Goal: Find specific page/section: Find specific page/section

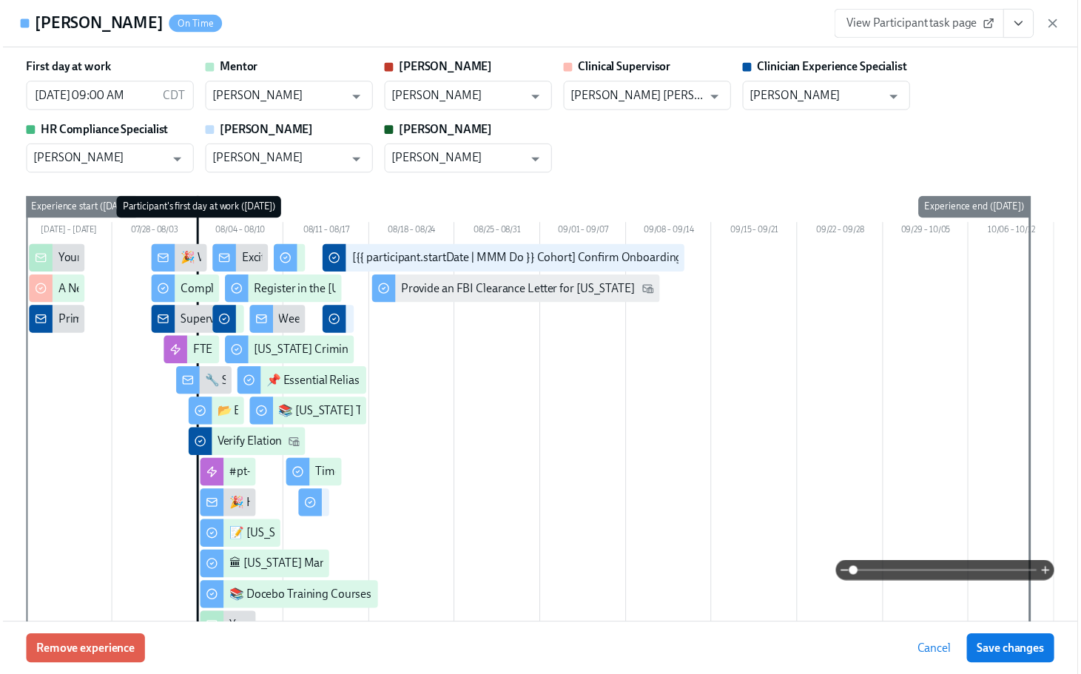
scroll to position [0, 19532]
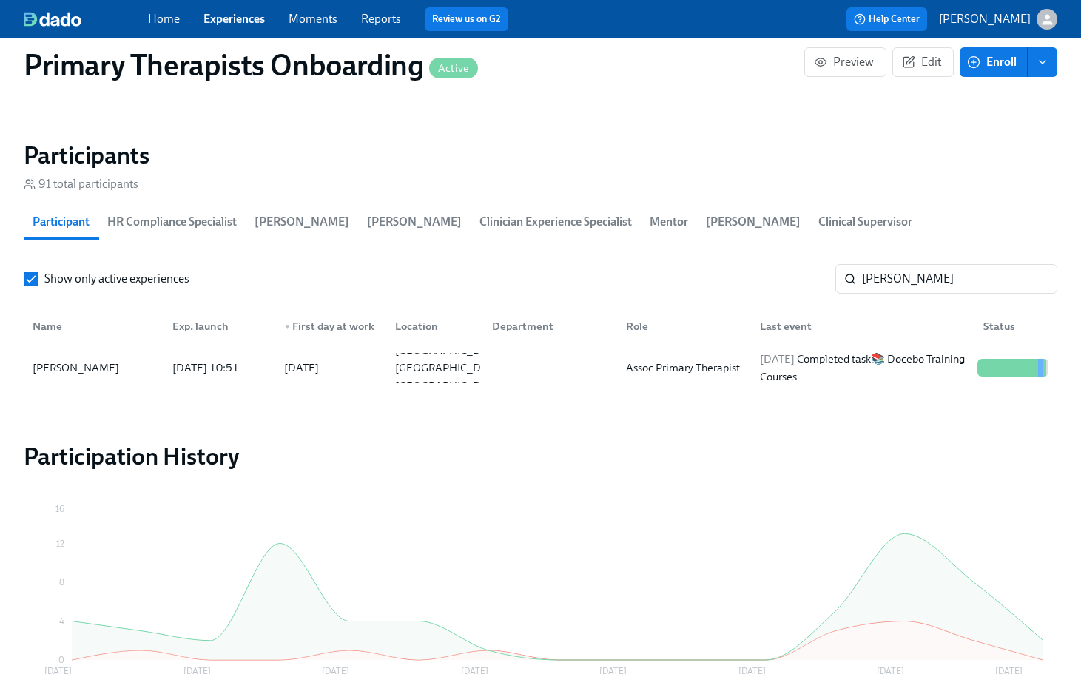
scroll to position [0, 19521]
click at [935, 264] on input "[PERSON_NAME]" at bounding box center [959, 279] width 195 height 30
type input "m"
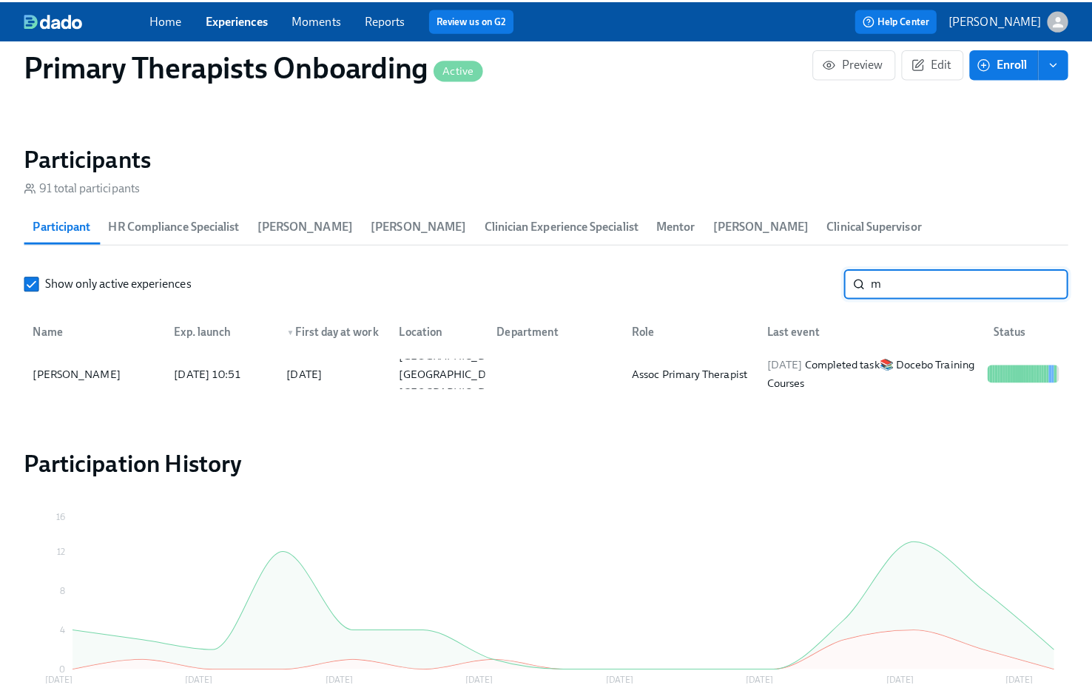
scroll to position [0, 19532]
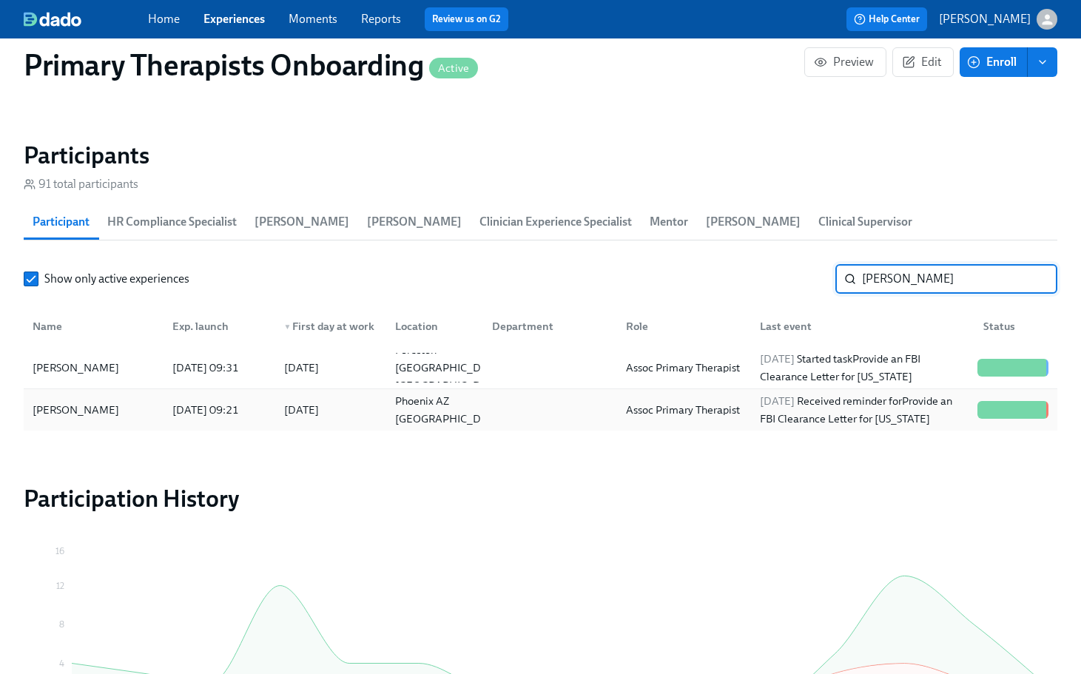
click at [100, 395] on div "[PERSON_NAME]" at bounding box center [94, 410] width 134 height 30
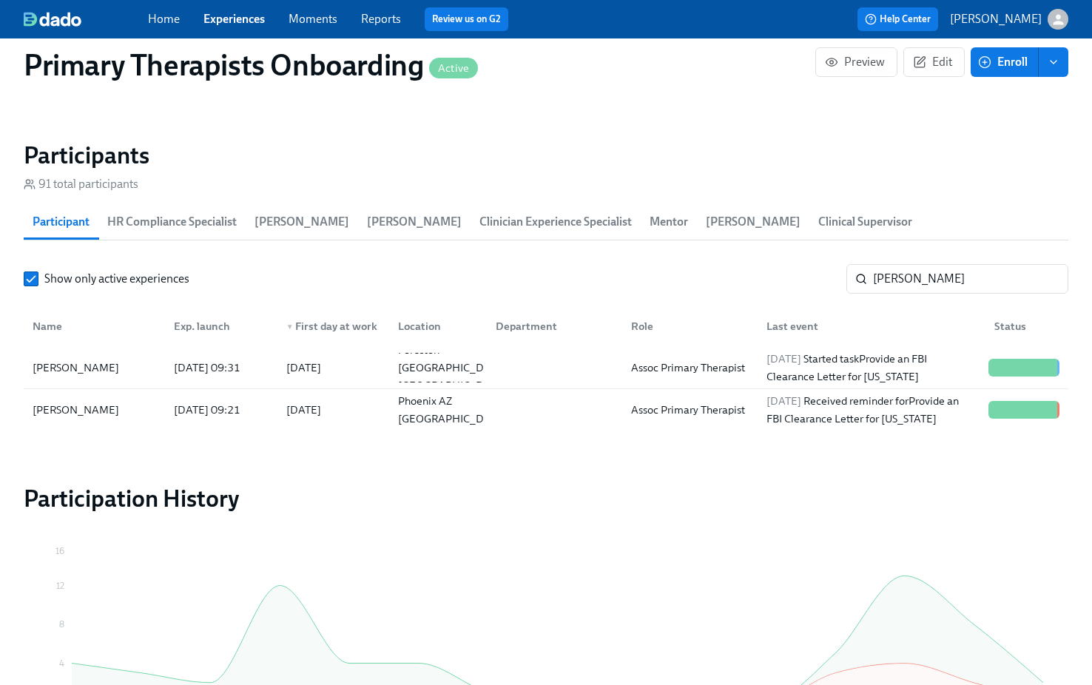
scroll to position [0, 19521]
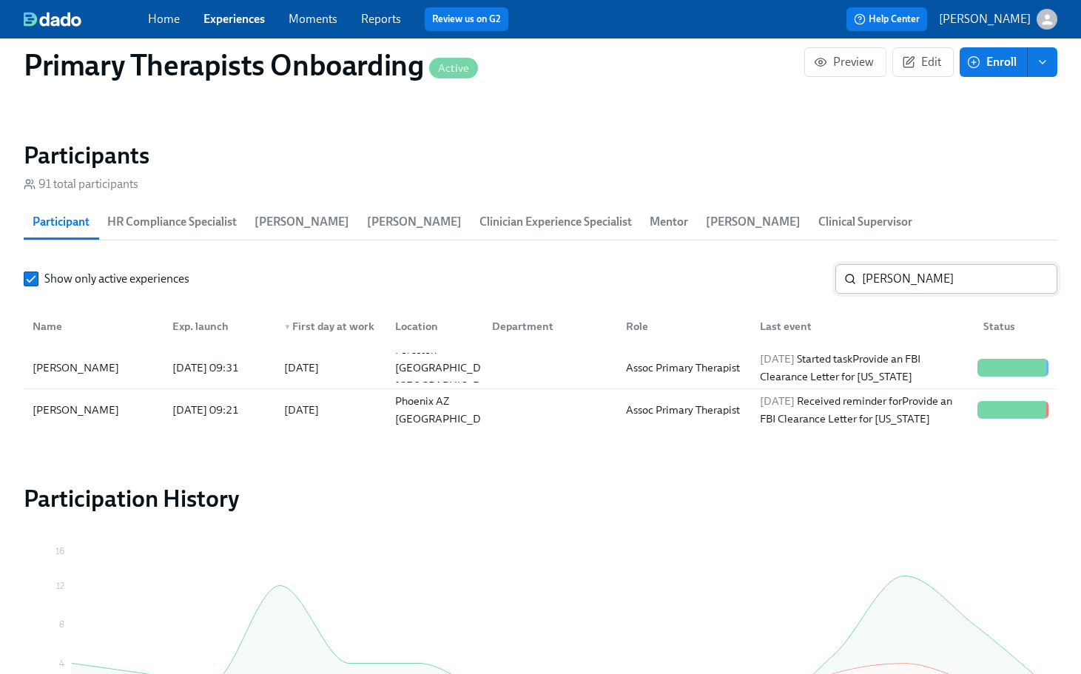
drag, startPoint x: 941, startPoint y: 250, endPoint x: 951, endPoint y: 251, distance: 9.6
click at [941, 264] on input "[PERSON_NAME]" at bounding box center [959, 279] width 195 height 30
type input "t"
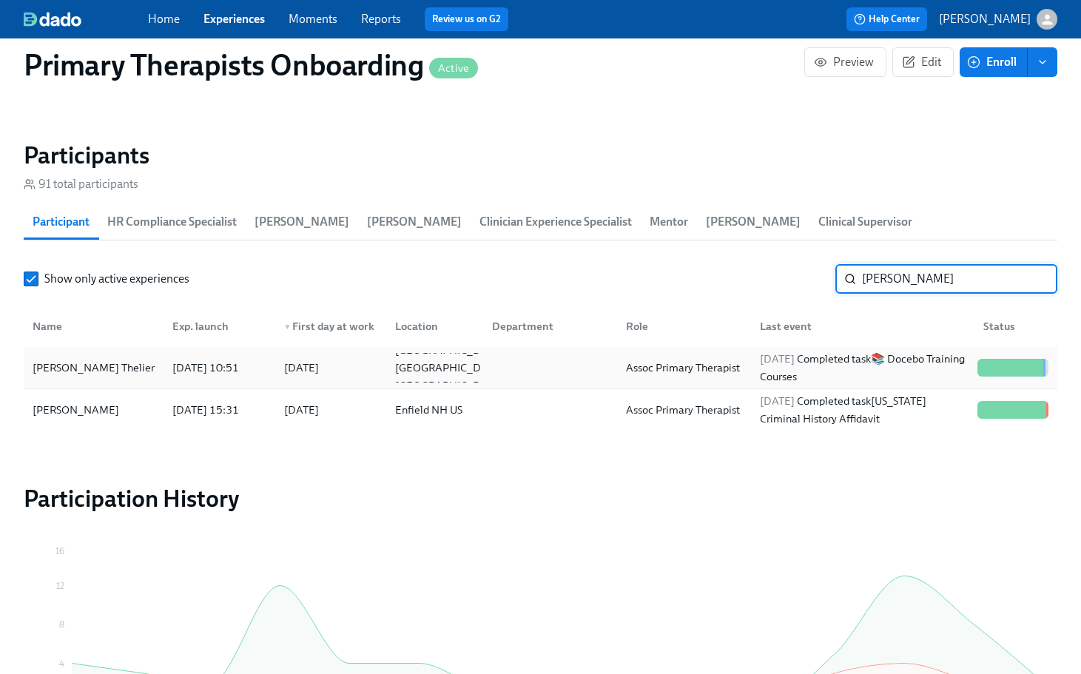
type input "[PERSON_NAME]"
click at [93, 359] on div "[PERSON_NAME] Thelier" at bounding box center [94, 368] width 134 height 18
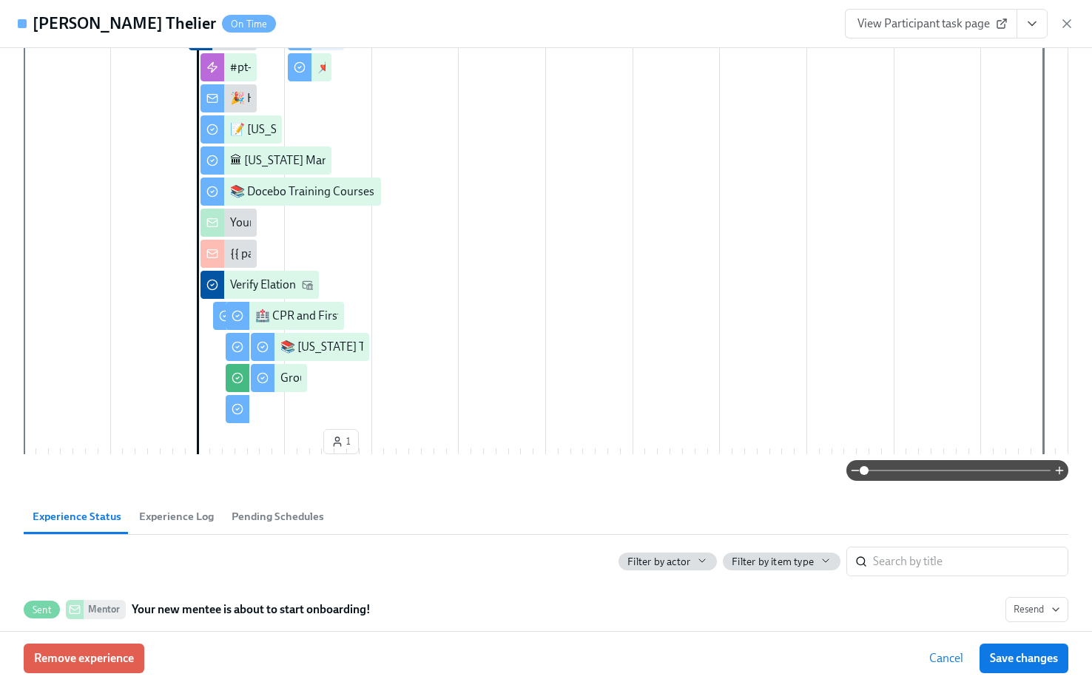
scroll to position [504, 0]
